Goal: Task Accomplishment & Management: Use online tool/utility

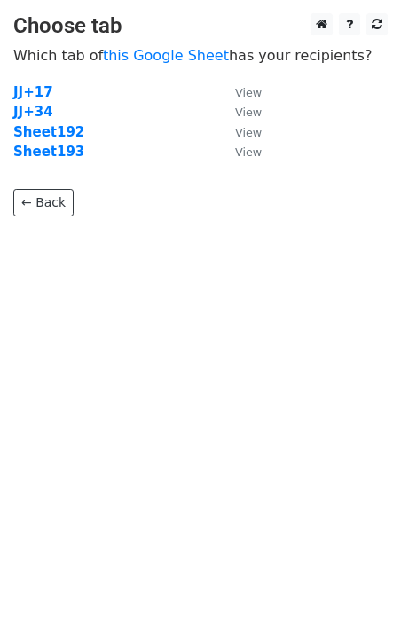
click at [54, 154] on strong "Sheet193" at bounding box center [48, 152] width 71 height 16
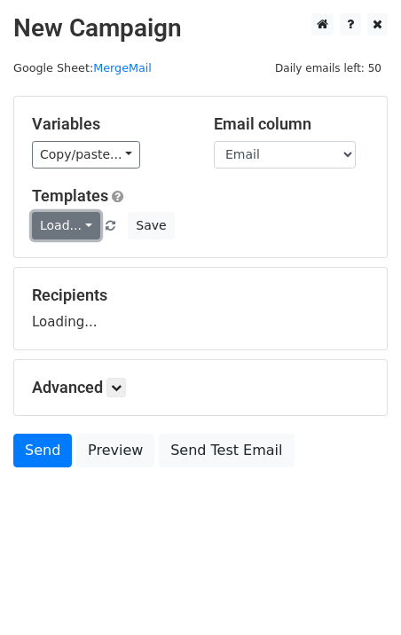
click at [61, 229] on link "Load..." at bounding box center [66, 226] width 68 height 28
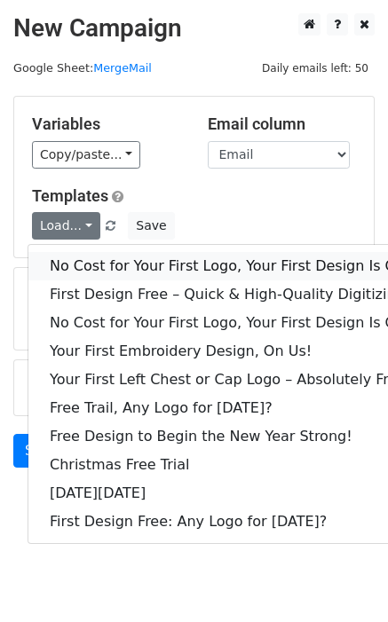
click at [83, 255] on link "No Cost for Your First Logo, Your First Design Is On Us!" at bounding box center [241, 266] width 426 height 28
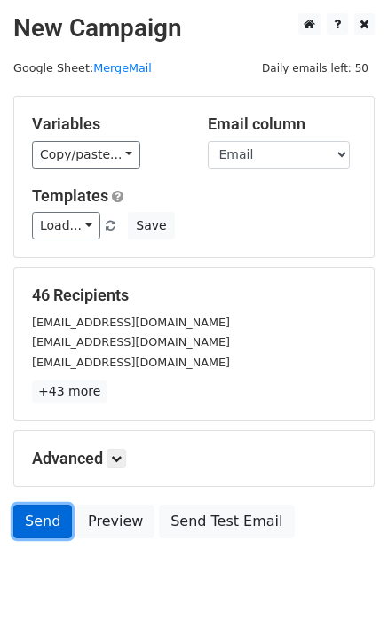
click at [43, 526] on link "Send" at bounding box center [42, 522] width 59 height 34
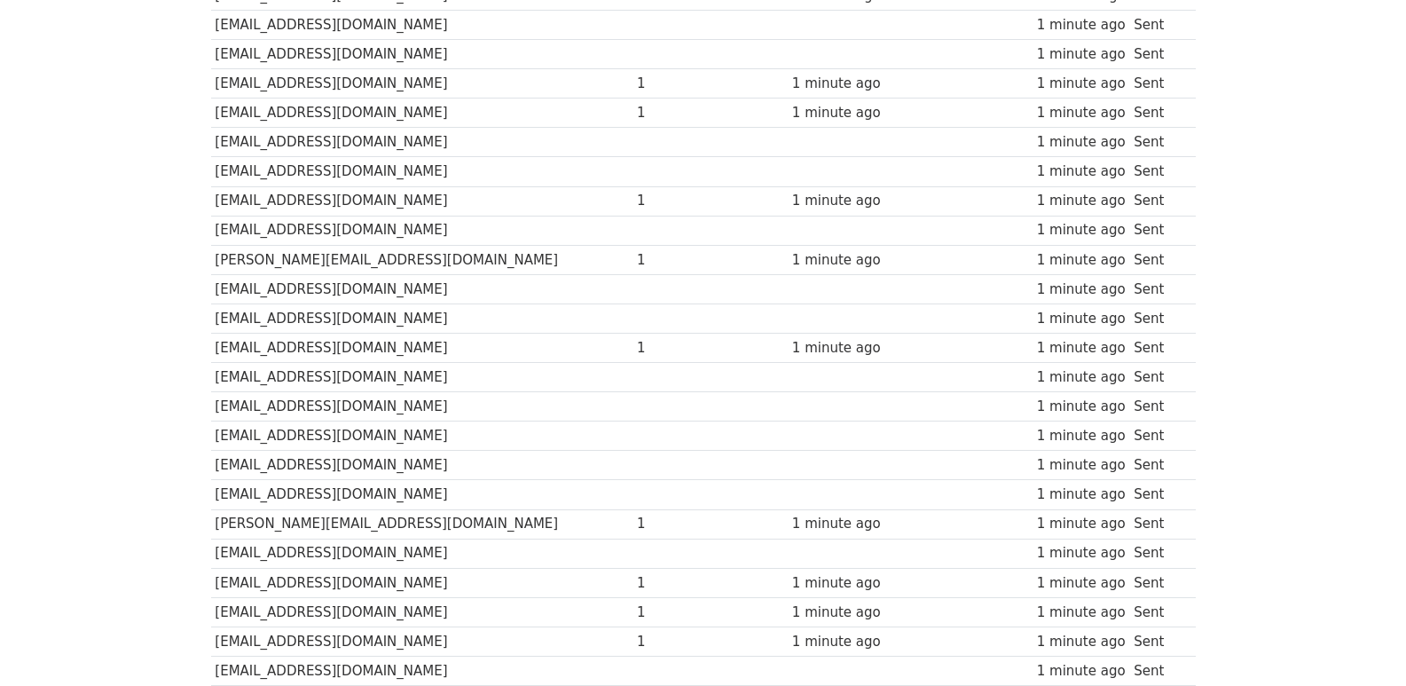
scroll to position [1118, 0]
